Goal: Transaction & Acquisition: Purchase product/service

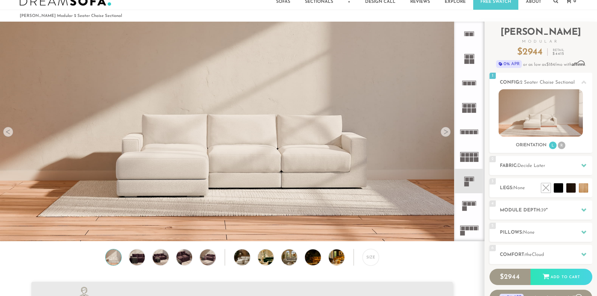
scroll to position [32, 0]
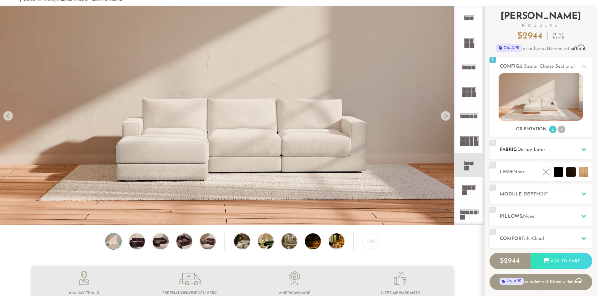
click at [584, 148] on icon at bounding box center [584, 149] width 5 height 5
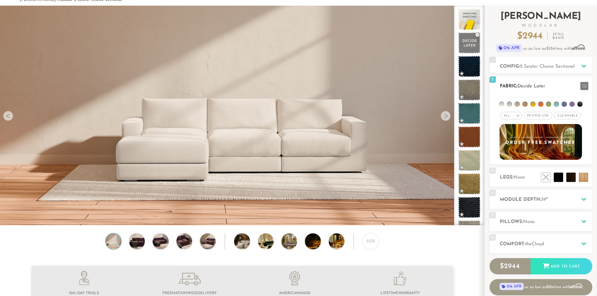
click at [532, 104] on li at bounding box center [533, 104] width 5 height 5
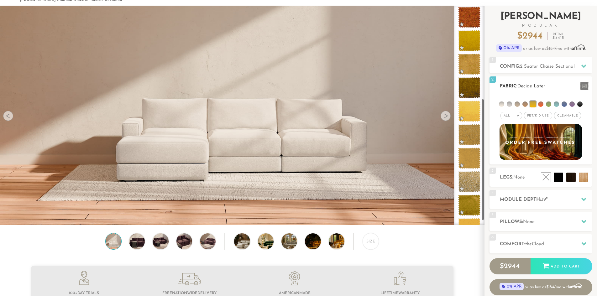
scroll to position [182, 0]
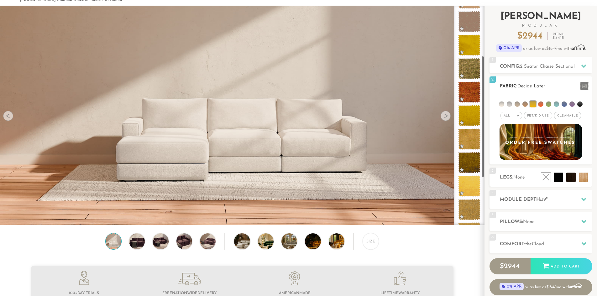
drag, startPoint x: 483, startPoint y: 32, endPoint x: 491, endPoint y: 77, distance: 45.6
click at [491, 77] on div "Introducing [PERSON_NAME] Modular $ 2944 Retail $ 4415 $ 2944 Retail $ 4415 0% …" at bounding box center [541, 161] width 113 height 310
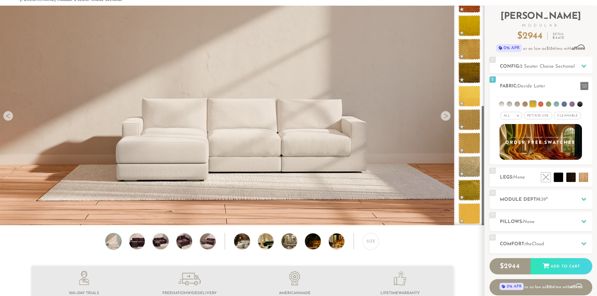
drag, startPoint x: 482, startPoint y: 116, endPoint x: 484, endPoint y: 180, distance: 64.3
click at [484, 180] on div at bounding box center [469, 116] width 30 height 220
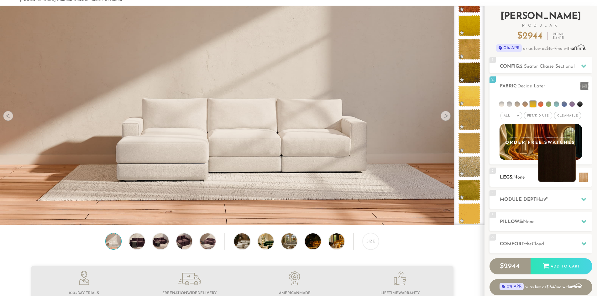
click at [575, 180] on li at bounding box center [557, 164] width 38 height 38
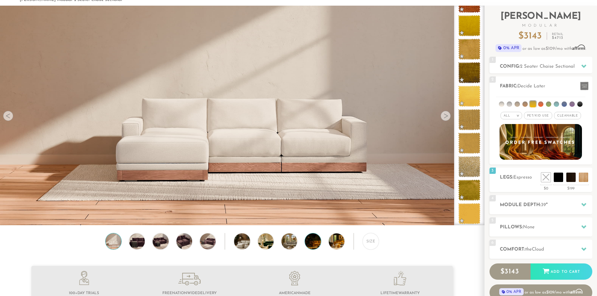
click at [313, 249] on img at bounding box center [319, 242] width 28 height 16
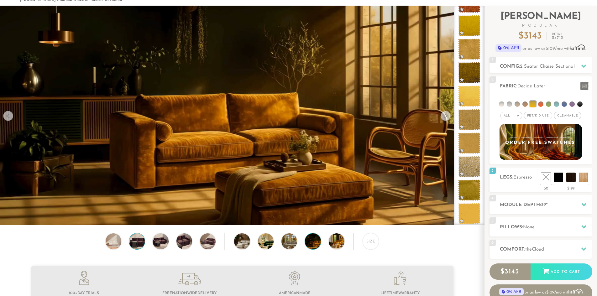
click at [136, 246] on img at bounding box center [137, 242] width 19 height 16
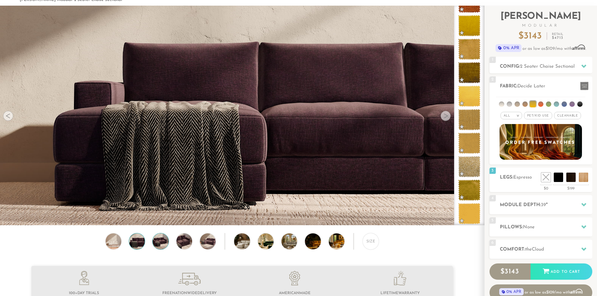
click at [161, 244] on img at bounding box center [160, 242] width 19 height 16
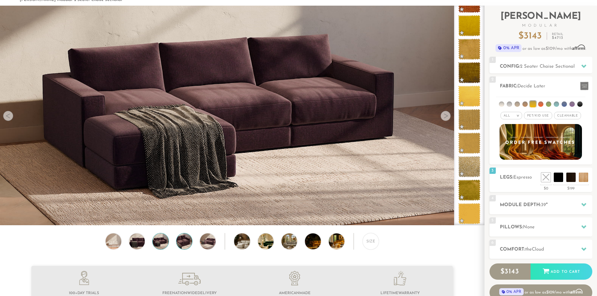
click at [185, 244] on img at bounding box center [184, 242] width 19 height 16
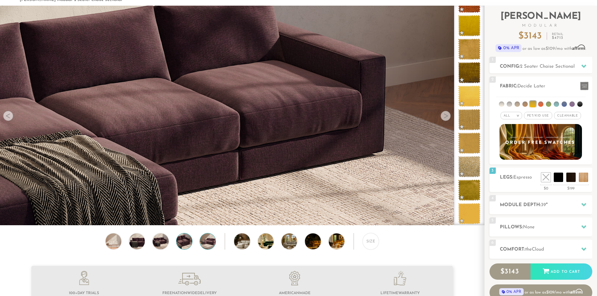
click at [209, 244] on img at bounding box center [207, 242] width 19 height 16
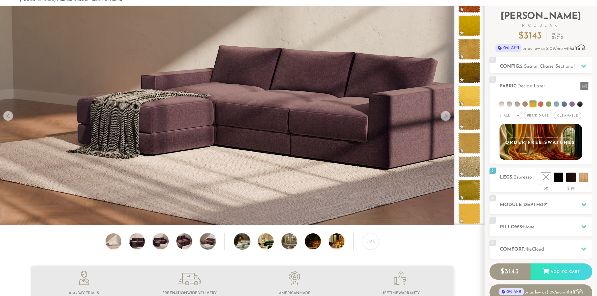
click at [241, 246] on img at bounding box center [248, 242] width 28 height 16
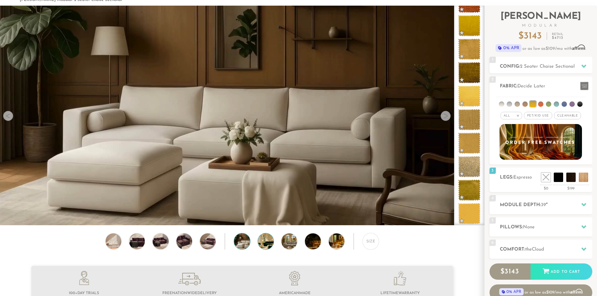
click at [269, 245] on img at bounding box center [272, 242] width 28 height 16
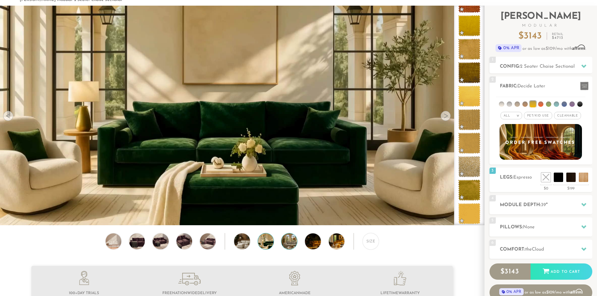
click at [291, 244] on img at bounding box center [296, 242] width 28 height 16
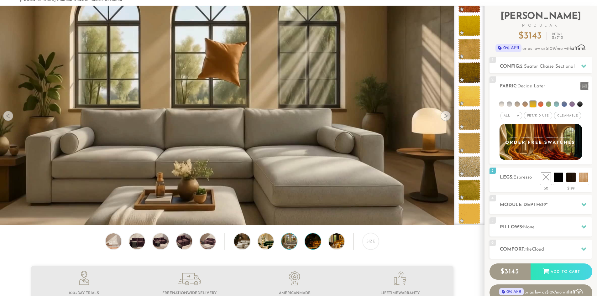
click at [309, 244] on img at bounding box center [319, 242] width 28 height 16
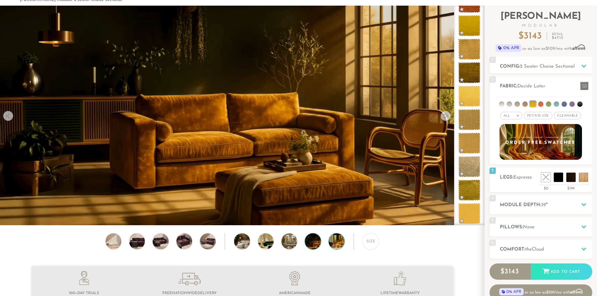
click at [334, 246] on img at bounding box center [343, 242] width 28 height 16
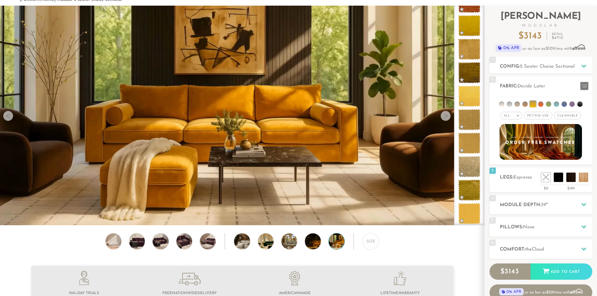
scroll to position [65, 0]
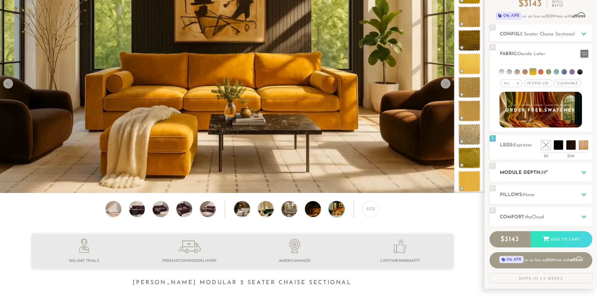
click at [572, 178] on div "4 Module Depth: 39 "" at bounding box center [541, 172] width 103 height 19
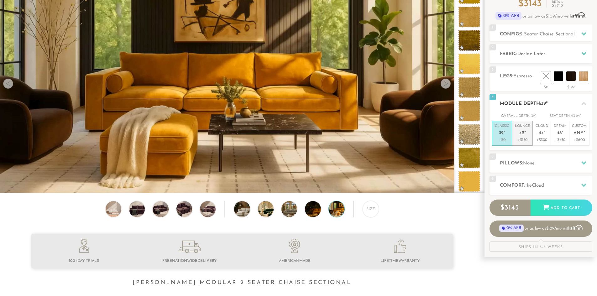
click at [524, 141] on p "+$150" at bounding box center [522, 140] width 15 height 6
click at [532, 164] on span "None" at bounding box center [529, 163] width 12 height 5
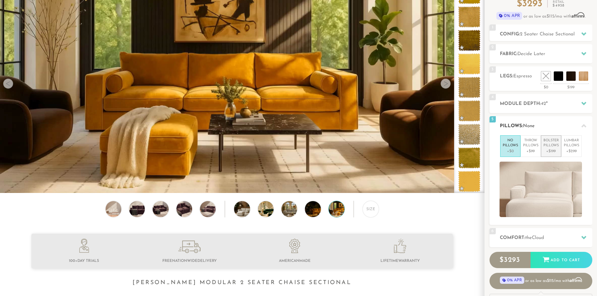
click at [553, 152] on p "+$199" at bounding box center [551, 152] width 15 height 6
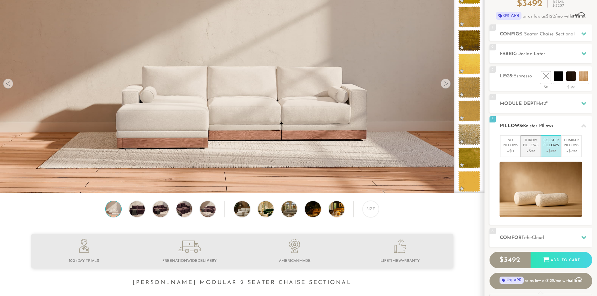
click at [537, 151] on p "+$99" at bounding box center [530, 152] width 15 height 6
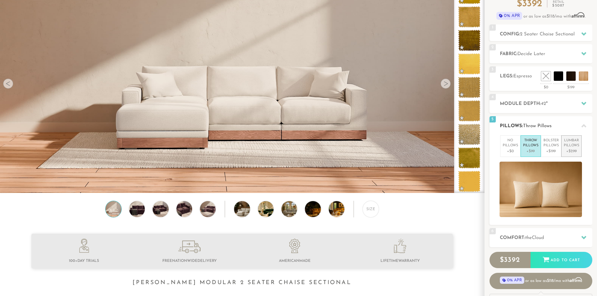
click at [571, 148] on p "Lumbar Pillows" at bounding box center [571, 143] width 15 height 10
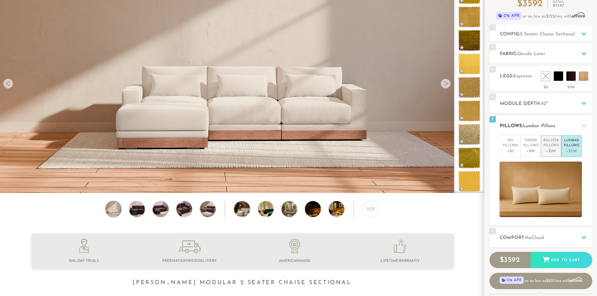
click at [554, 148] on p "Bolster Pillows" at bounding box center [551, 143] width 15 height 10
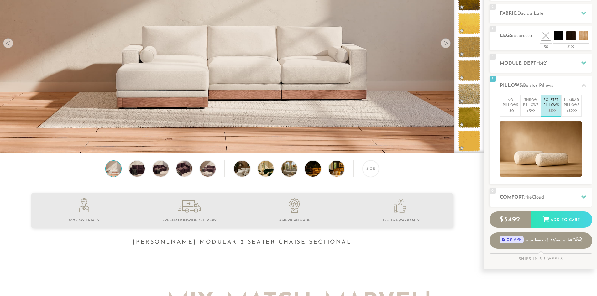
scroll to position [121, 0]
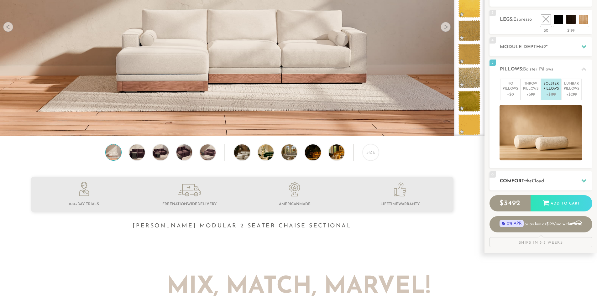
click at [560, 185] on div "6 Comfort: the Cloud soft" at bounding box center [541, 181] width 103 height 19
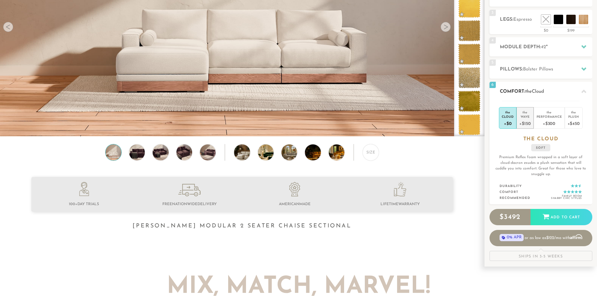
click at [526, 124] on div "+$150" at bounding box center [525, 123] width 11 height 9
click at [508, 117] on div "Cloud" at bounding box center [508, 116] width 12 height 4
click at [523, 117] on div "Wave" at bounding box center [525, 116] width 11 height 4
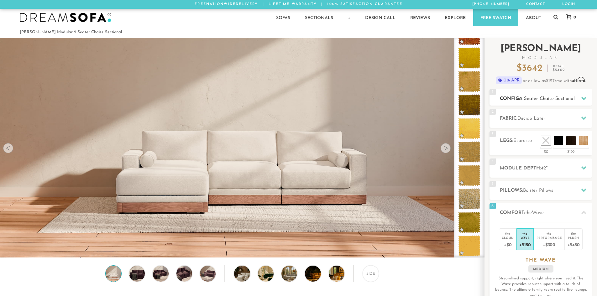
click at [547, 102] on h2 "Config: 2 Seater Chaise Sectional" at bounding box center [546, 98] width 92 height 7
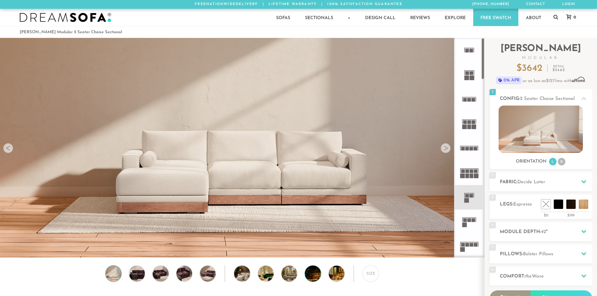
click at [319, 280] on img at bounding box center [319, 274] width 28 height 16
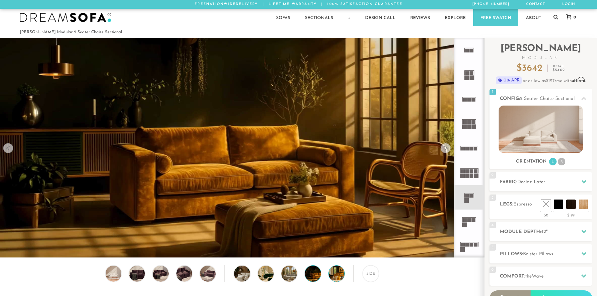
click at [336, 279] on img at bounding box center [343, 274] width 28 height 16
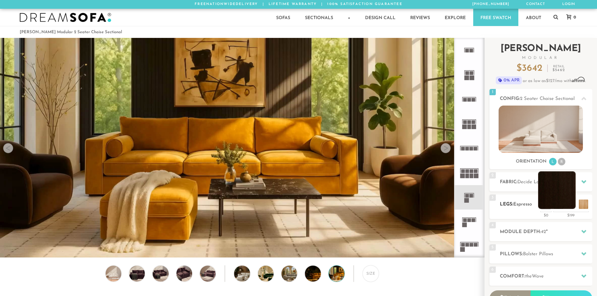
click at [570, 203] on li at bounding box center [557, 191] width 38 height 38
click at [519, 181] on h2 "Fabric: Decide Later" at bounding box center [546, 182] width 92 height 7
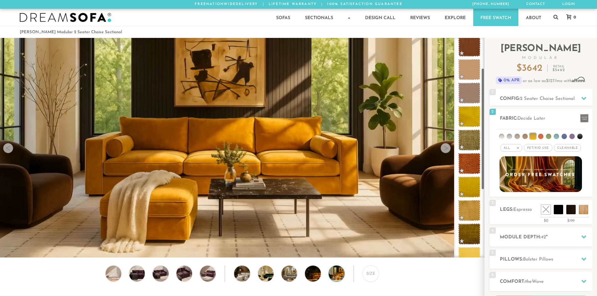
scroll to position [43, 0]
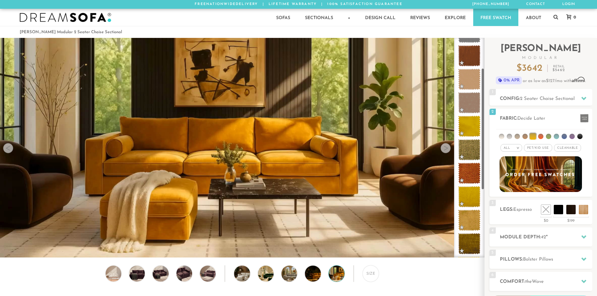
drag, startPoint x: 482, startPoint y: 189, endPoint x: 482, endPoint y: 114, distance: 75.9
click at [482, 114] on div at bounding box center [469, 148] width 30 height 220
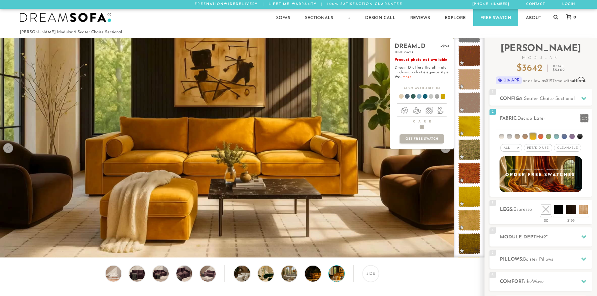
click at [412, 77] on link "more" at bounding box center [407, 77] width 9 height 4
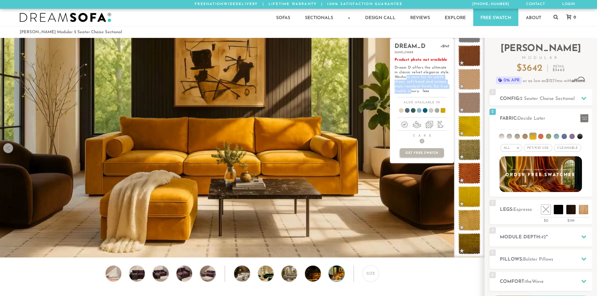
drag, startPoint x: 419, startPoint y: 77, endPoint x: 427, endPoint y: 89, distance: 15.2
click at [427, 89] on span "chose ours for its subtle sheen, soft hand and unique stain-resistant finish, f…" at bounding box center [422, 84] width 54 height 18
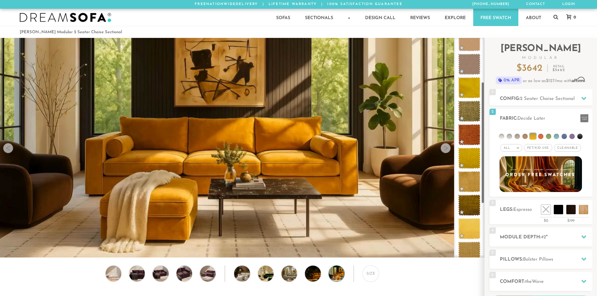
scroll to position [90, 0]
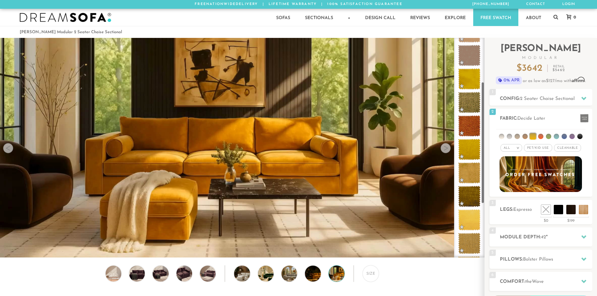
drag, startPoint x: 484, startPoint y: 134, endPoint x: 483, endPoint y: 154, distance: 20.1
click at [483, 154] on div at bounding box center [469, 148] width 30 height 220
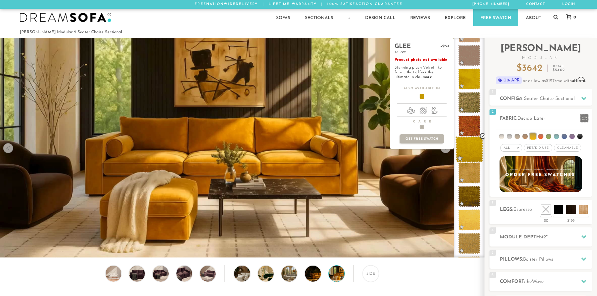
click at [473, 152] on span at bounding box center [470, 149] width 28 height 27
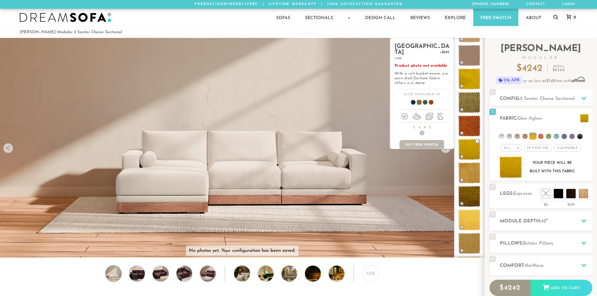
click at [415, 80] on div "durham +$597 lime Product photo not available With a rich basket weave, our yar…" at bounding box center [422, 63] width 64 height 51
click at [418, 81] on link "more" at bounding box center [420, 83] width 9 height 4
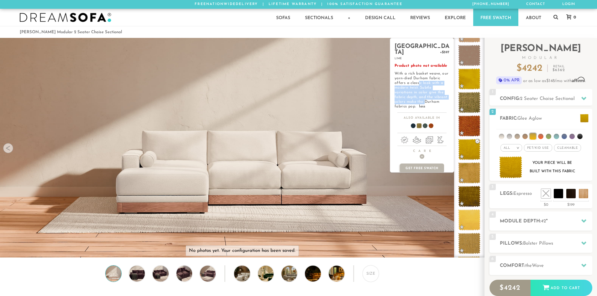
drag, startPoint x: 423, startPoint y: 88, endPoint x: 425, endPoint y: 97, distance: 9.0
click at [425, 97] on span "assic look with a modern twist. Subtle variations in color give the fabric dept…" at bounding box center [421, 94] width 53 height 27
drag, startPoint x: 429, startPoint y: 86, endPoint x: 433, endPoint y: 104, distance: 18.3
click at [433, 104] on div "durham +$597 lime Product photo not available With a rich basket weave, our yar…" at bounding box center [422, 75] width 64 height 75
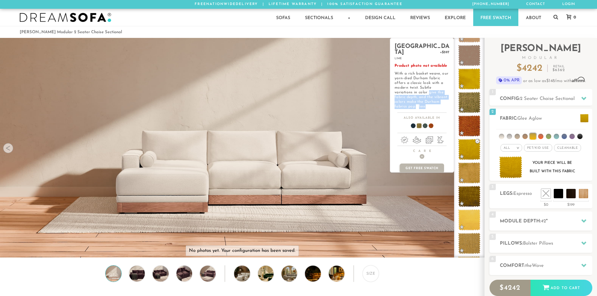
click at [433, 104] on div "durham +$597 lime Product photo not available With a rich basket weave, our yar…" at bounding box center [422, 75] width 64 height 75
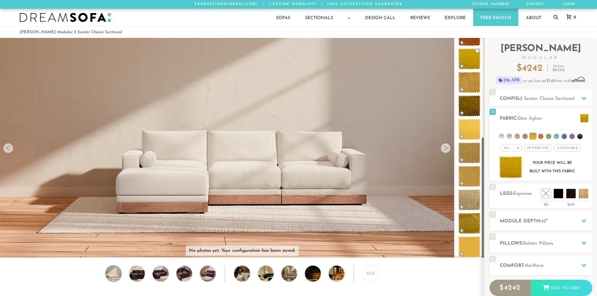
scroll to position [182, 0]
drag, startPoint x: 484, startPoint y: 147, endPoint x: 480, endPoint y: 192, distance: 44.9
click at [482, 209] on div at bounding box center [469, 148] width 30 height 220
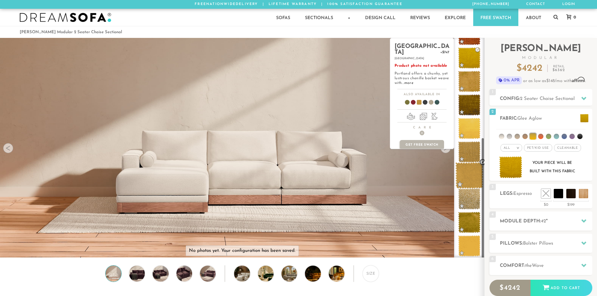
click at [471, 176] on span at bounding box center [470, 175] width 28 height 27
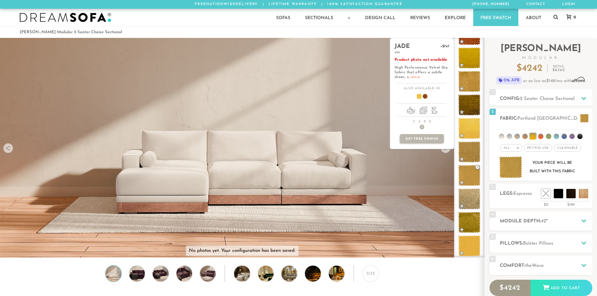
click at [416, 77] on link "more" at bounding box center [415, 77] width 9 height 4
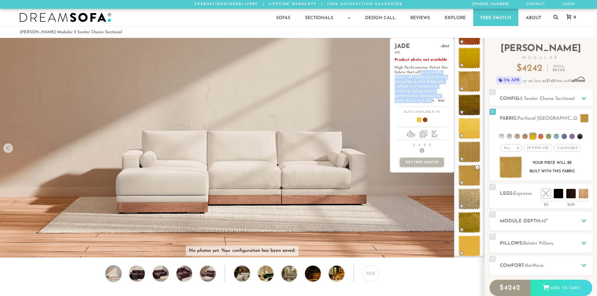
drag, startPoint x: 428, startPoint y: 84, endPoint x: 432, endPoint y: 98, distance: 15.2
click at [432, 98] on p "Product photo not available High Performance Velvet like fabric that offers a s…" at bounding box center [422, 80] width 55 height 45
click at [432, 98] on span "oft hand, and strong durability profile. Elegantly crafted, it is resistant to …" at bounding box center [421, 88] width 52 height 27
drag, startPoint x: 431, startPoint y: 85, endPoint x: 432, endPoint y: 101, distance: 16.0
click at [432, 101] on span "oft hand, and strong durability profile. Elegantly crafted, it is resistant to …" at bounding box center [421, 88] width 52 height 27
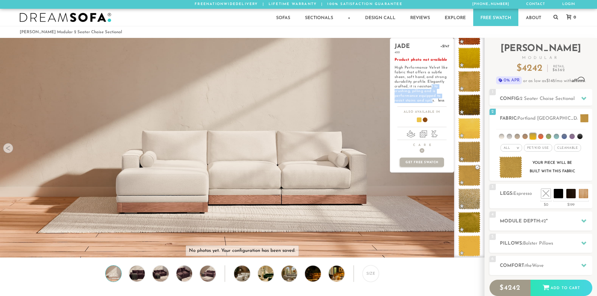
click at [432, 101] on span "oft hand, and strong durability profile. Elegantly crafted, it is resistant to …" at bounding box center [421, 88] width 52 height 27
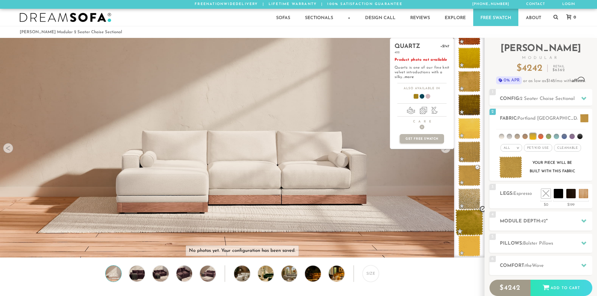
click at [474, 220] on span at bounding box center [470, 222] width 28 height 27
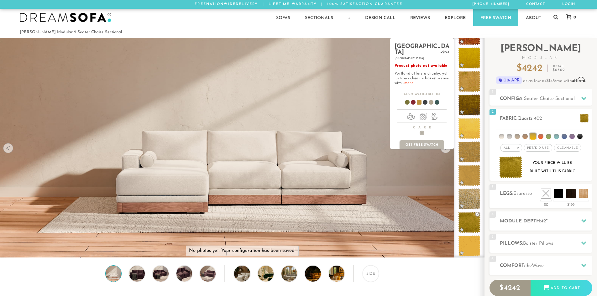
click at [410, 81] on link "more" at bounding box center [408, 83] width 9 height 4
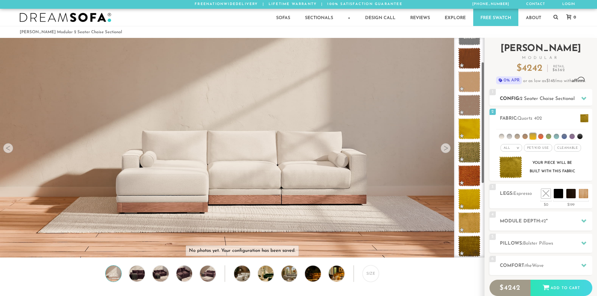
scroll to position [44, 0]
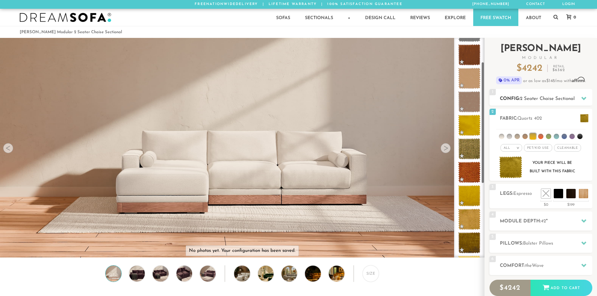
drag, startPoint x: 483, startPoint y: 177, endPoint x: 492, endPoint y: 102, distance: 76.1
click at [492, 102] on div "Introducing [PERSON_NAME] Modular $ 4242 Retail $ 6362 $ 4242 Retail $ 6362 0% …" at bounding box center [541, 188] width 113 height 300
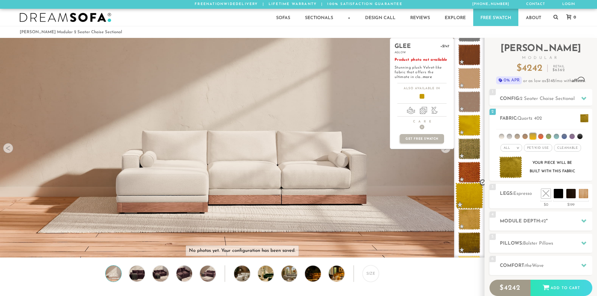
click at [473, 198] on span at bounding box center [470, 196] width 28 height 27
click at [423, 77] on link "more" at bounding box center [427, 77] width 9 height 4
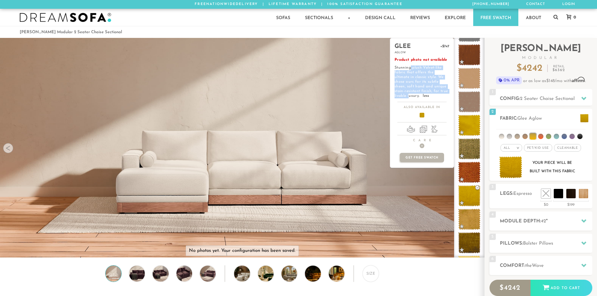
drag, startPoint x: 410, startPoint y: 67, endPoint x: 436, endPoint y: 92, distance: 36.2
click at [436, 92] on p "Product photo not available Stunning plush Velvet-like fabric that offers the u…" at bounding box center [422, 78] width 55 height 41
click at [436, 92] on span "ssic style. We chose ours for its subtle sheen, soft hand and unique stain-resi…" at bounding box center [422, 86] width 54 height 23
drag, startPoint x: 431, startPoint y: 73, endPoint x: 437, endPoint y: 91, distance: 18.7
click at [437, 91] on p "Product photo not available Stunning plush Velvet-like fabric that offers the u…" at bounding box center [422, 78] width 55 height 41
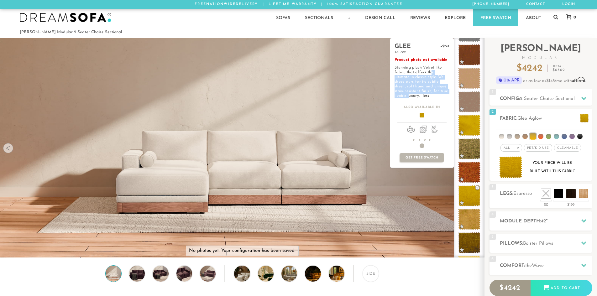
click at [437, 91] on span "ssic style. We chose ours for its subtle sheen, soft hand and unique stain-resi…" at bounding box center [422, 86] width 54 height 23
drag, startPoint x: 409, startPoint y: 79, endPoint x: 421, endPoint y: 93, distance: 18.5
click at [421, 93] on p "Product photo not available Stunning plush Velvet-like fabric that offers the u…" at bounding box center [422, 78] width 55 height 41
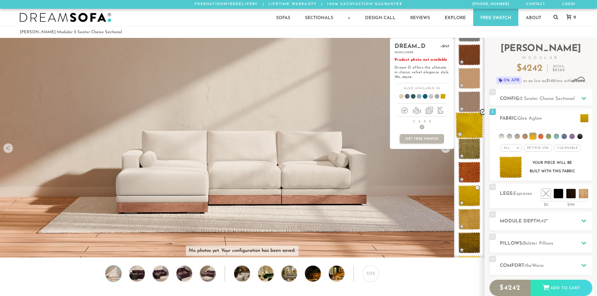
click at [467, 124] on span at bounding box center [470, 125] width 28 height 27
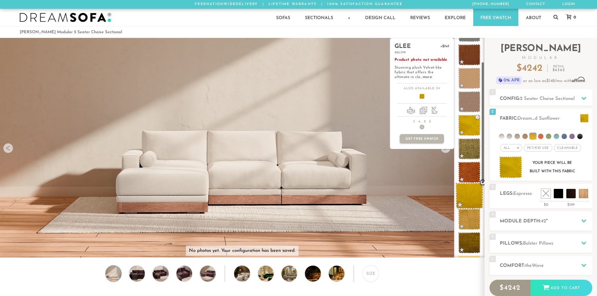
click at [459, 194] on span at bounding box center [470, 196] width 28 height 27
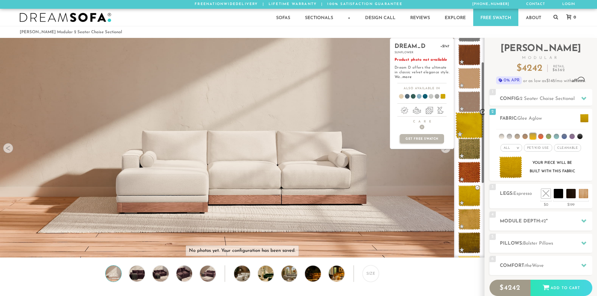
click at [468, 127] on span at bounding box center [470, 125] width 28 height 27
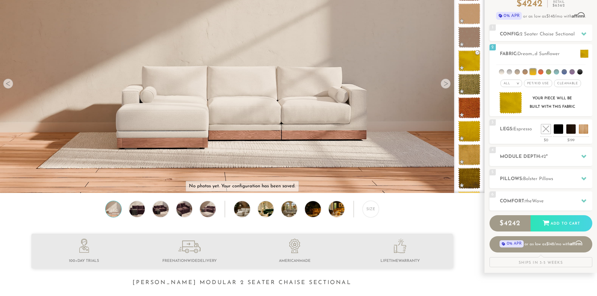
scroll to position [73, 0]
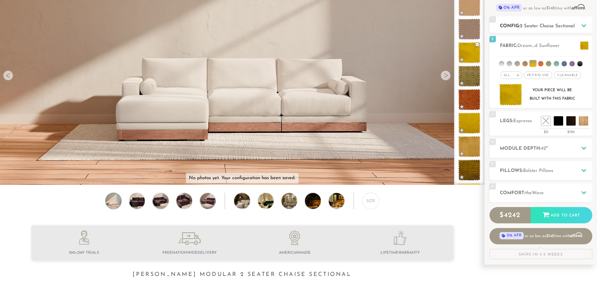
click at [585, 26] on icon at bounding box center [584, 25] width 5 height 3
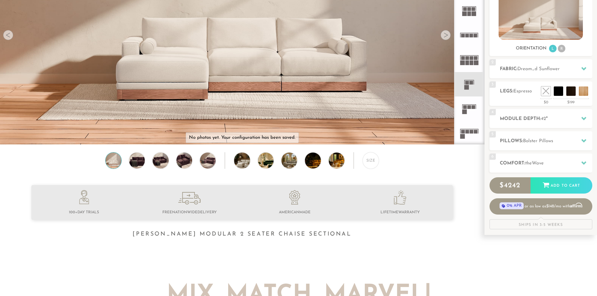
scroll to position [121, 0]
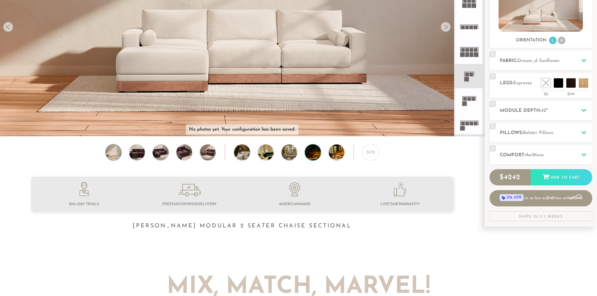
click at [314, 154] on img at bounding box center [319, 153] width 28 height 16
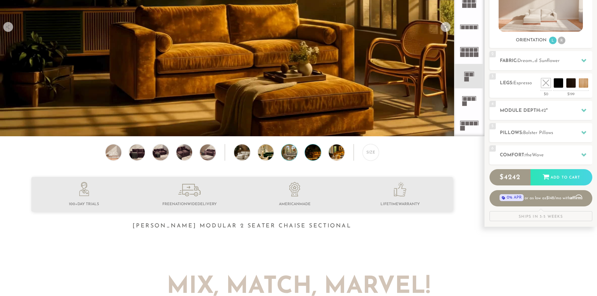
click at [289, 154] on img at bounding box center [296, 153] width 28 height 16
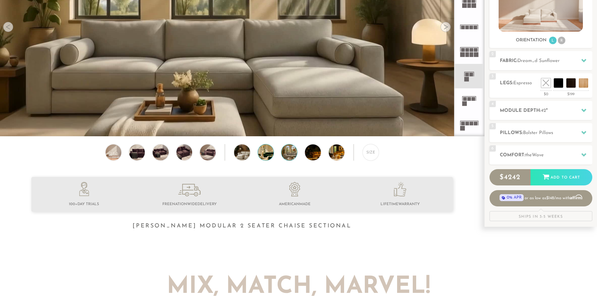
click at [262, 154] on img at bounding box center [272, 153] width 28 height 16
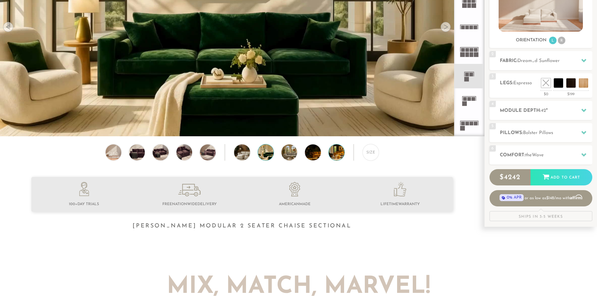
click at [329, 156] on img at bounding box center [343, 153] width 28 height 16
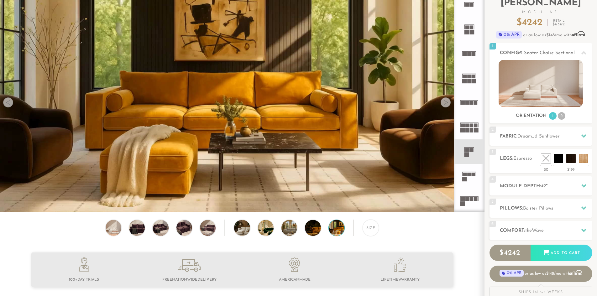
scroll to position [0, 0]
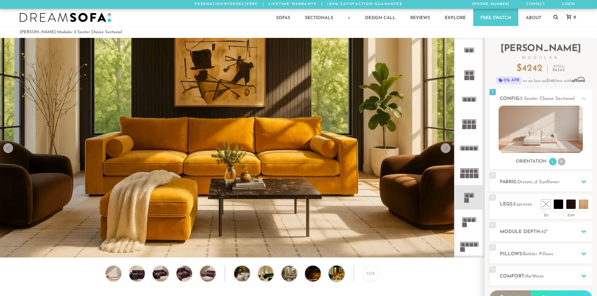
click at [468, 204] on icon at bounding box center [469, 197] width 24 height 24
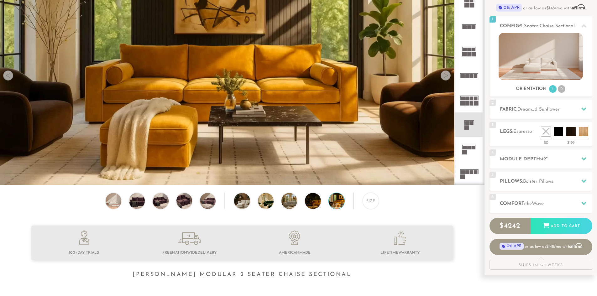
scroll to position [97, 0]
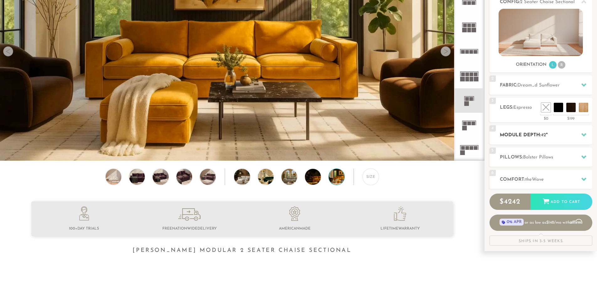
click at [589, 136] on div at bounding box center [584, 135] width 13 height 13
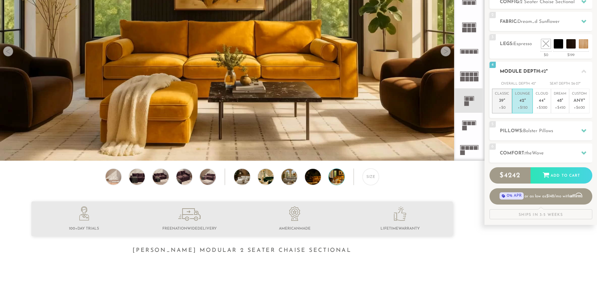
click at [499, 106] on p "+$0" at bounding box center [502, 108] width 14 height 6
click at [535, 105] on li "Cloud 44 " +$300" at bounding box center [542, 101] width 18 height 25
click at [525, 105] on p "Lounge 42 "" at bounding box center [522, 98] width 15 height 13
click at [538, 106] on p "+$300" at bounding box center [542, 108] width 13 height 6
click at [520, 103] on span "42" at bounding box center [522, 100] width 5 height 5
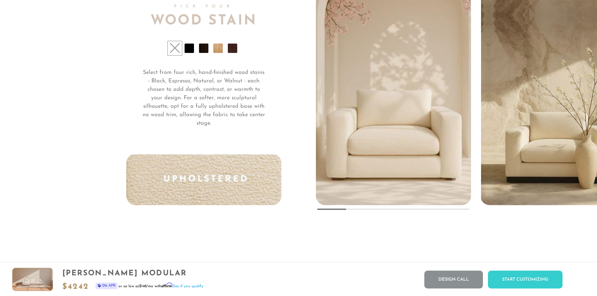
scroll to position [4903, 0]
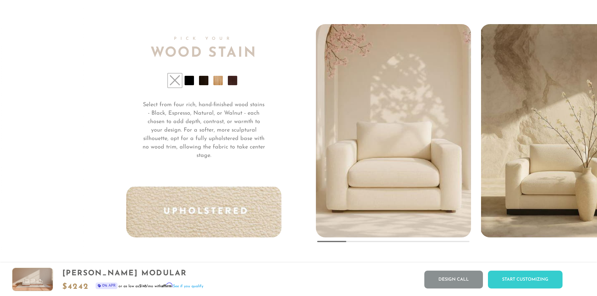
click at [186, 81] on li at bounding box center [189, 80] width 9 height 9
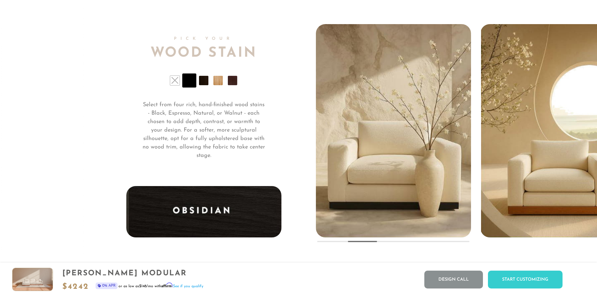
click at [201, 82] on li at bounding box center [203, 80] width 9 height 9
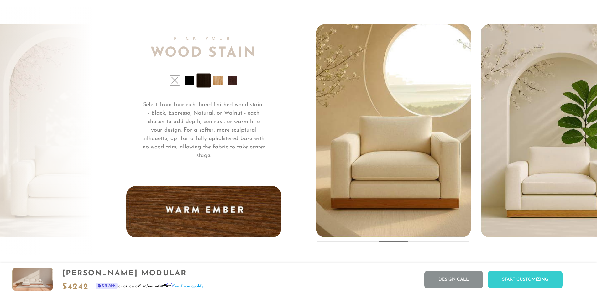
click at [215, 83] on li at bounding box center [218, 80] width 9 height 9
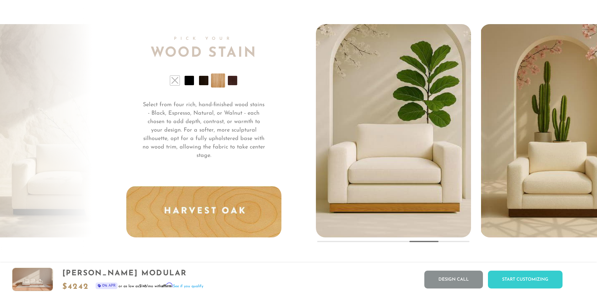
click at [229, 84] on li at bounding box center [232, 80] width 9 height 9
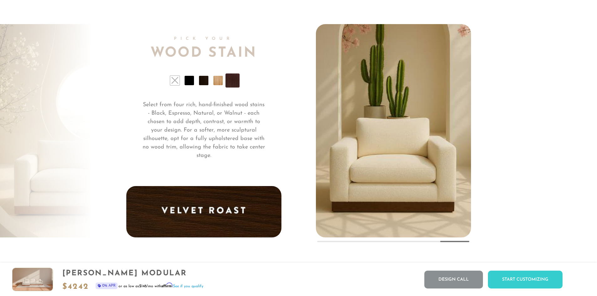
click at [202, 85] on li at bounding box center [203, 80] width 9 height 9
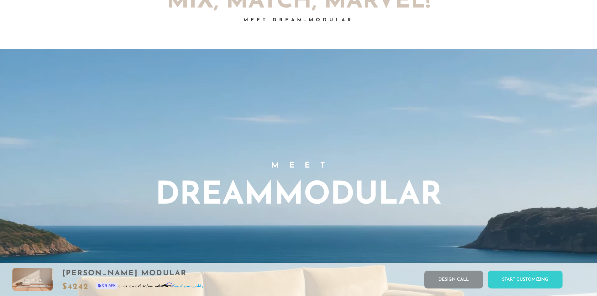
scroll to position [0, 0]
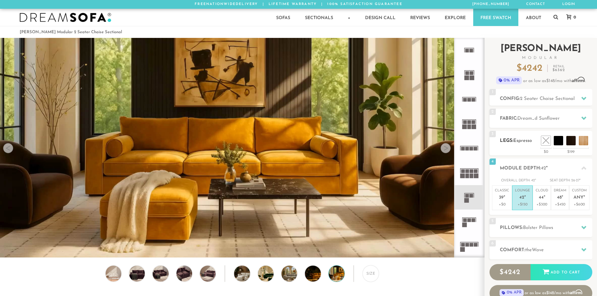
click at [510, 140] on h2 "Legs: Espresso" at bounding box center [546, 140] width 92 height 7
click at [504, 123] on div "2 Fabric: Dream_d Sunflower" at bounding box center [541, 118] width 103 height 19
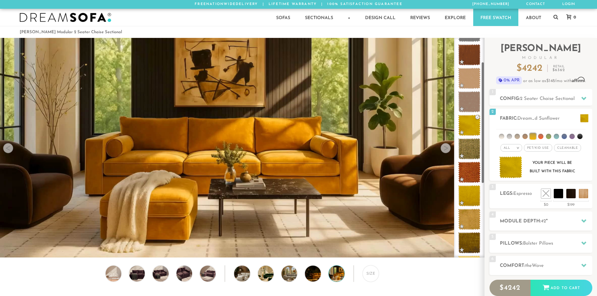
click at [504, 12] on link "Free Swatch" at bounding box center [495, 17] width 45 height 17
